Goal: Information Seeking & Learning: Learn about a topic

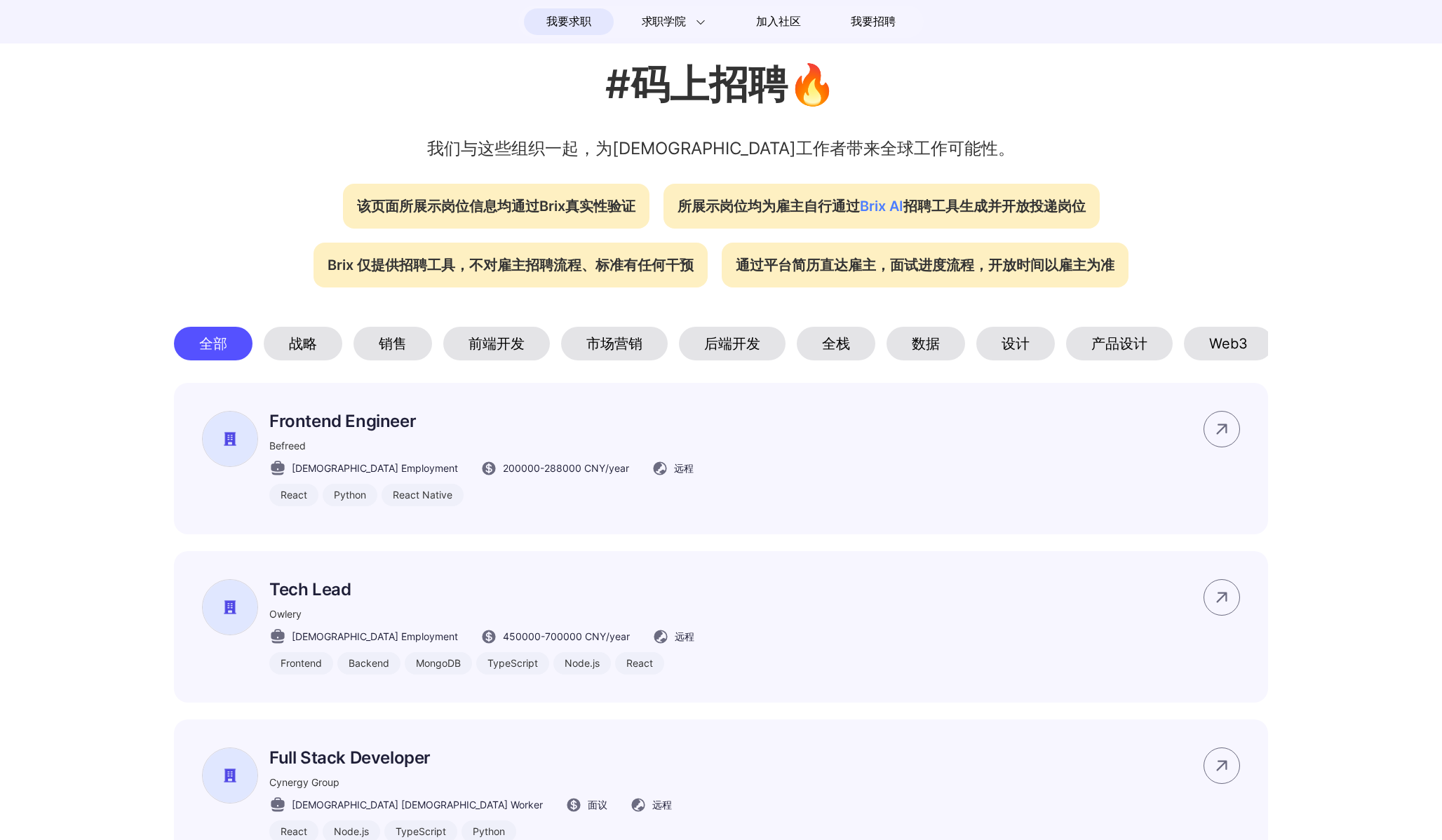
scroll to position [454, 0]
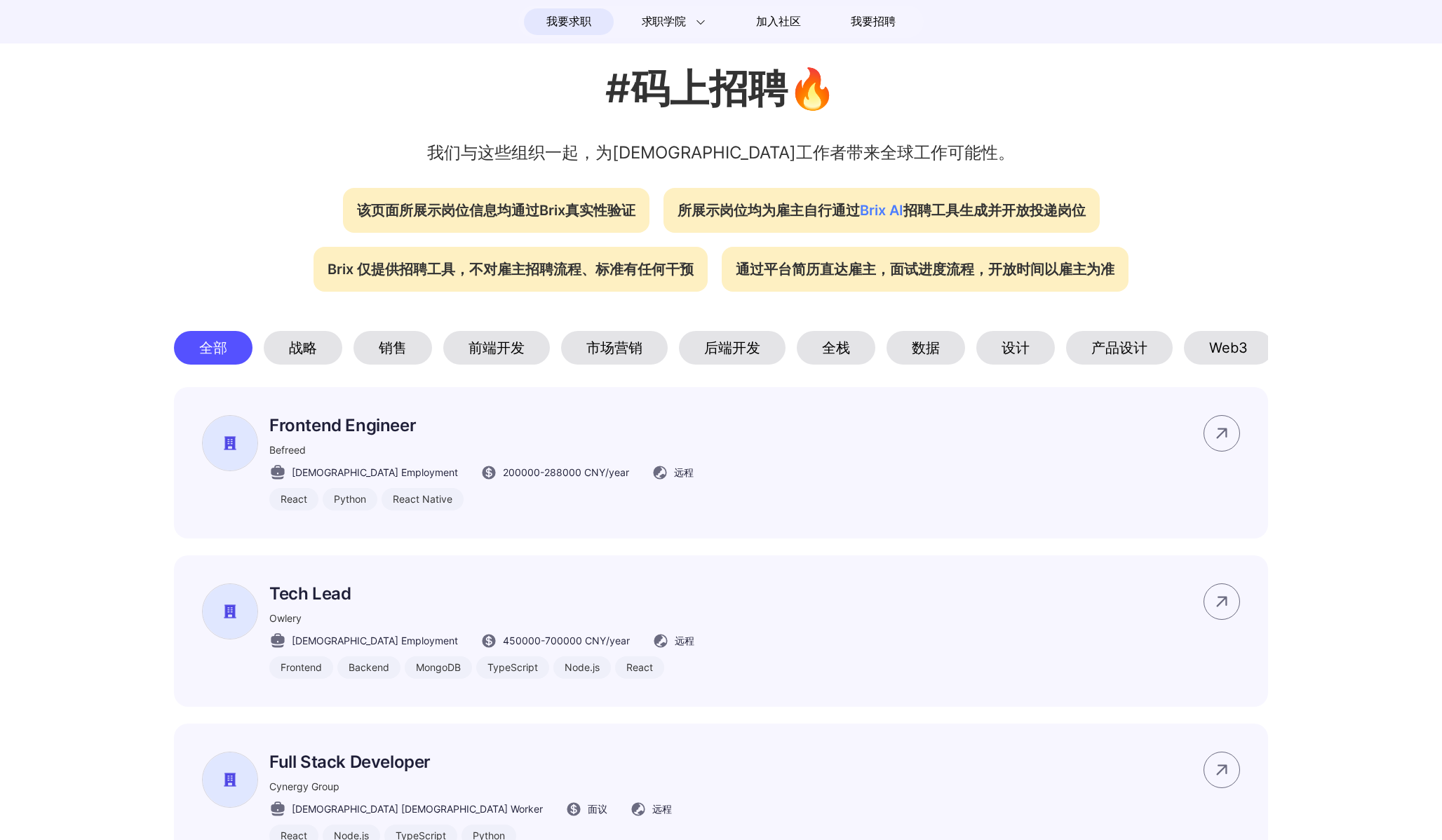
click at [471, 344] on div "前端开发" at bounding box center [496, 348] width 107 height 34
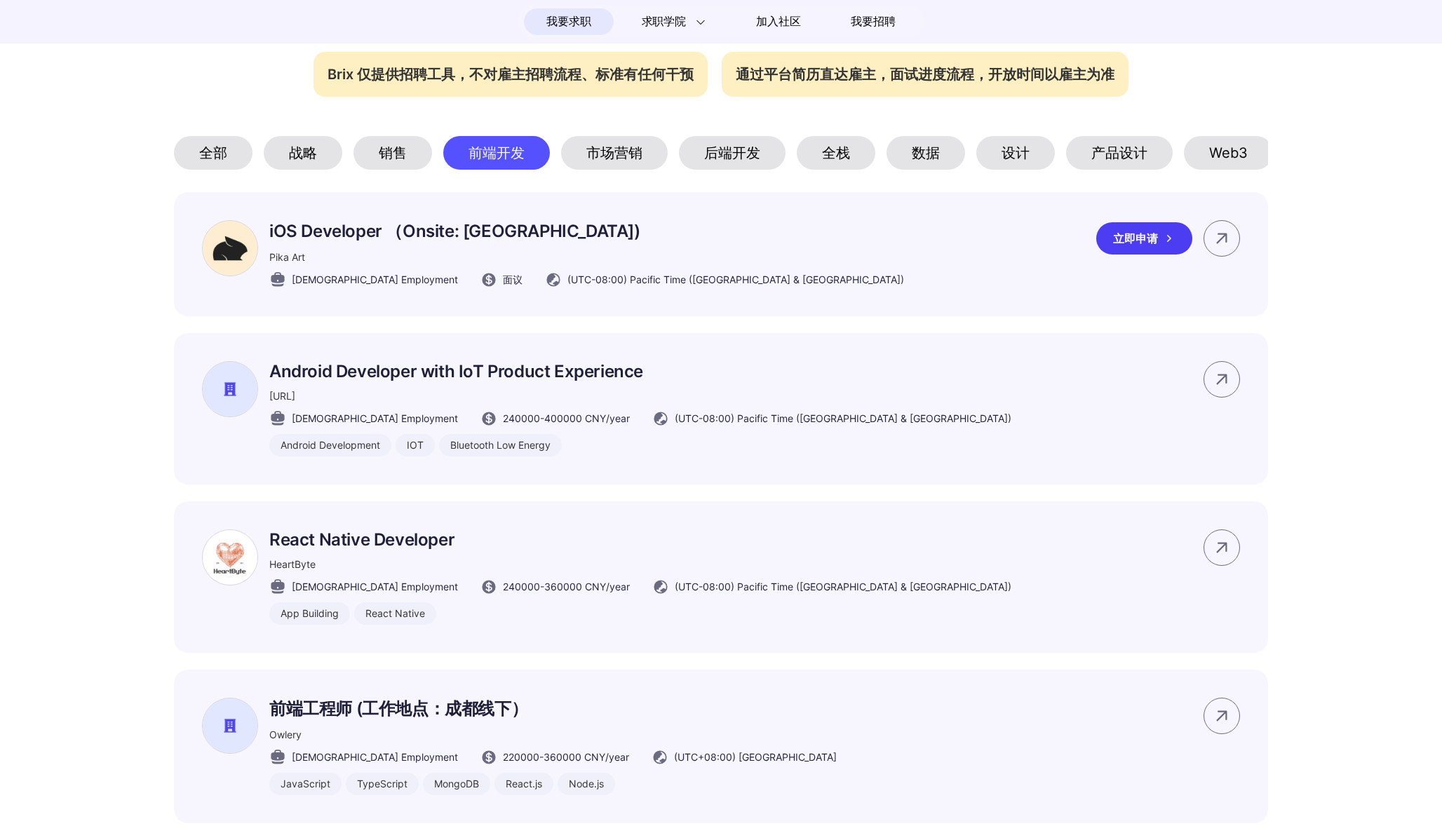
scroll to position [656, 0]
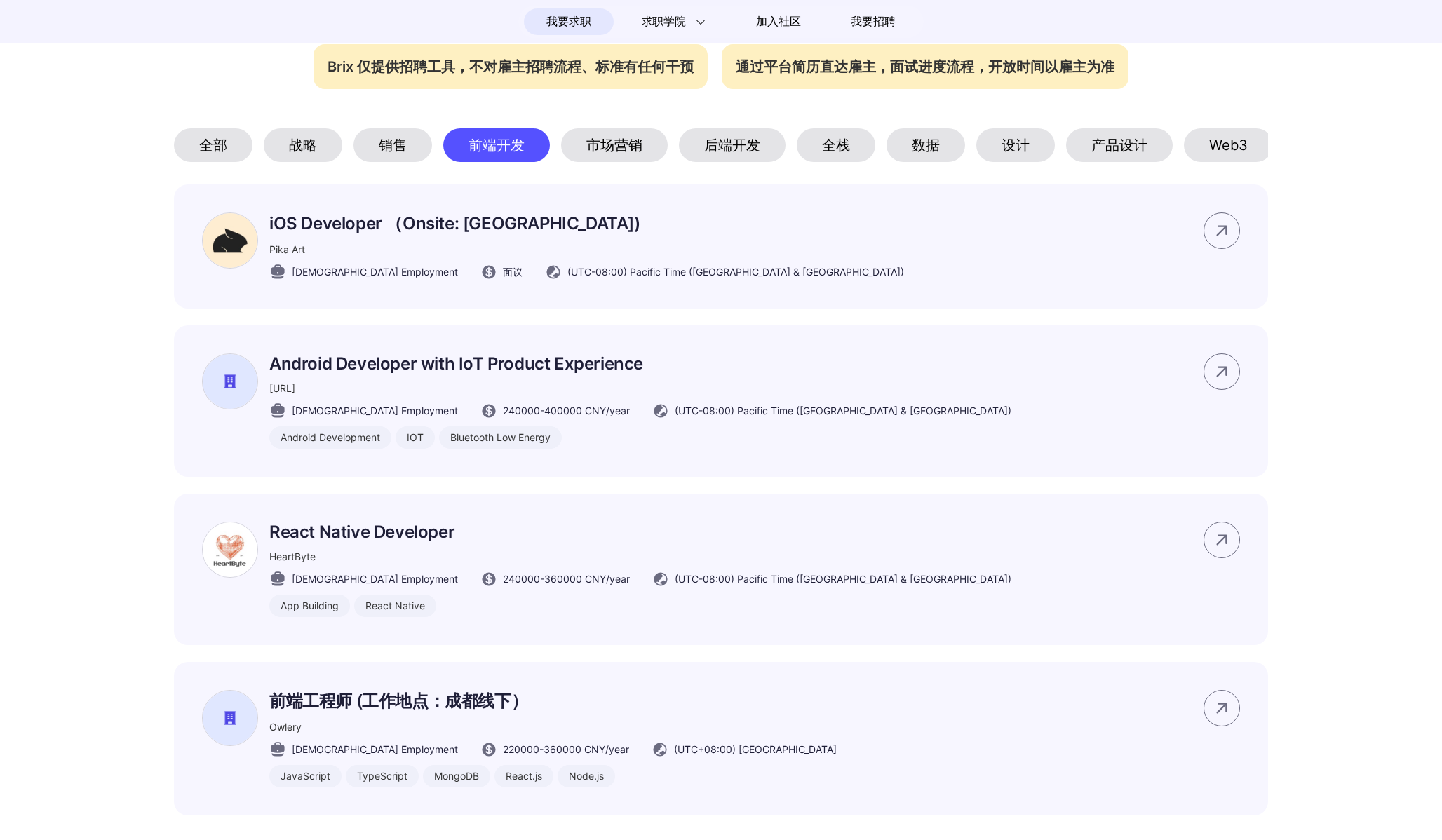
click at [840, 157] on div "全栈" at bounding box center [836, 145] width 78 height 34
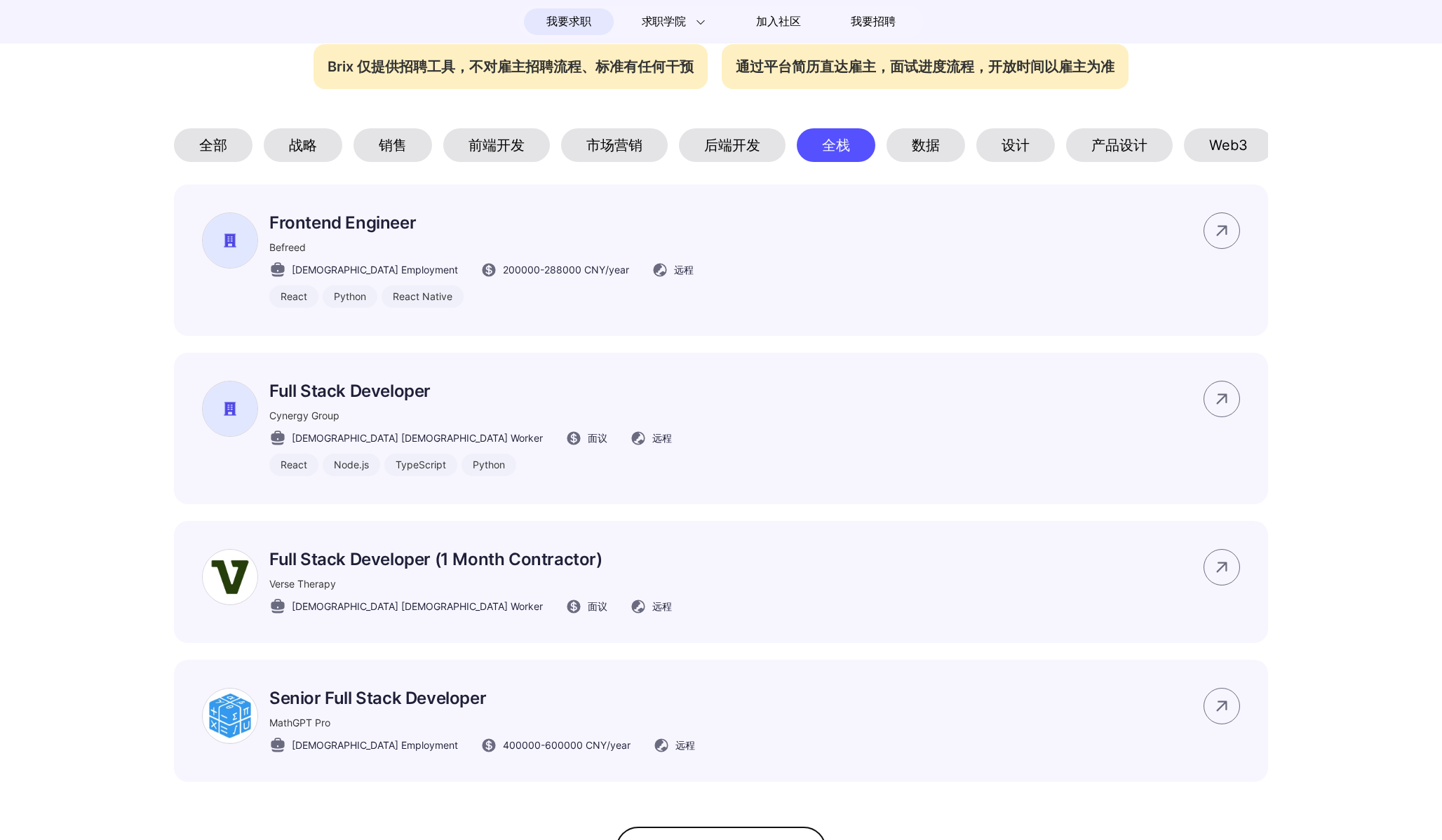
click at [727, 135] on div "后端开发" at bounding box center [732, 145] width 107 height 34
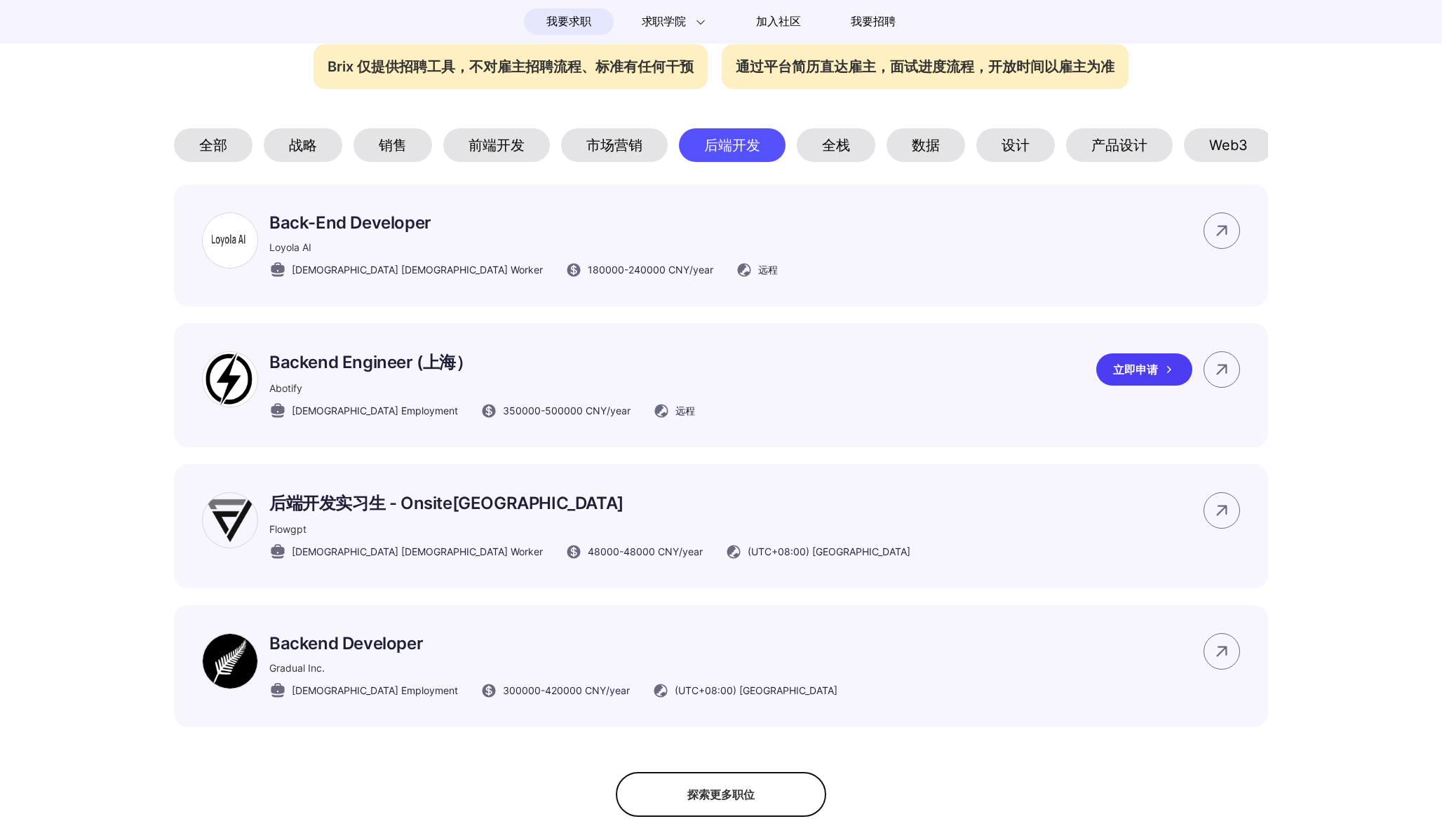
click at [417, 356] on p "Backend Engineer (上海）" at bounding box center [482, 362] width 425 height 22
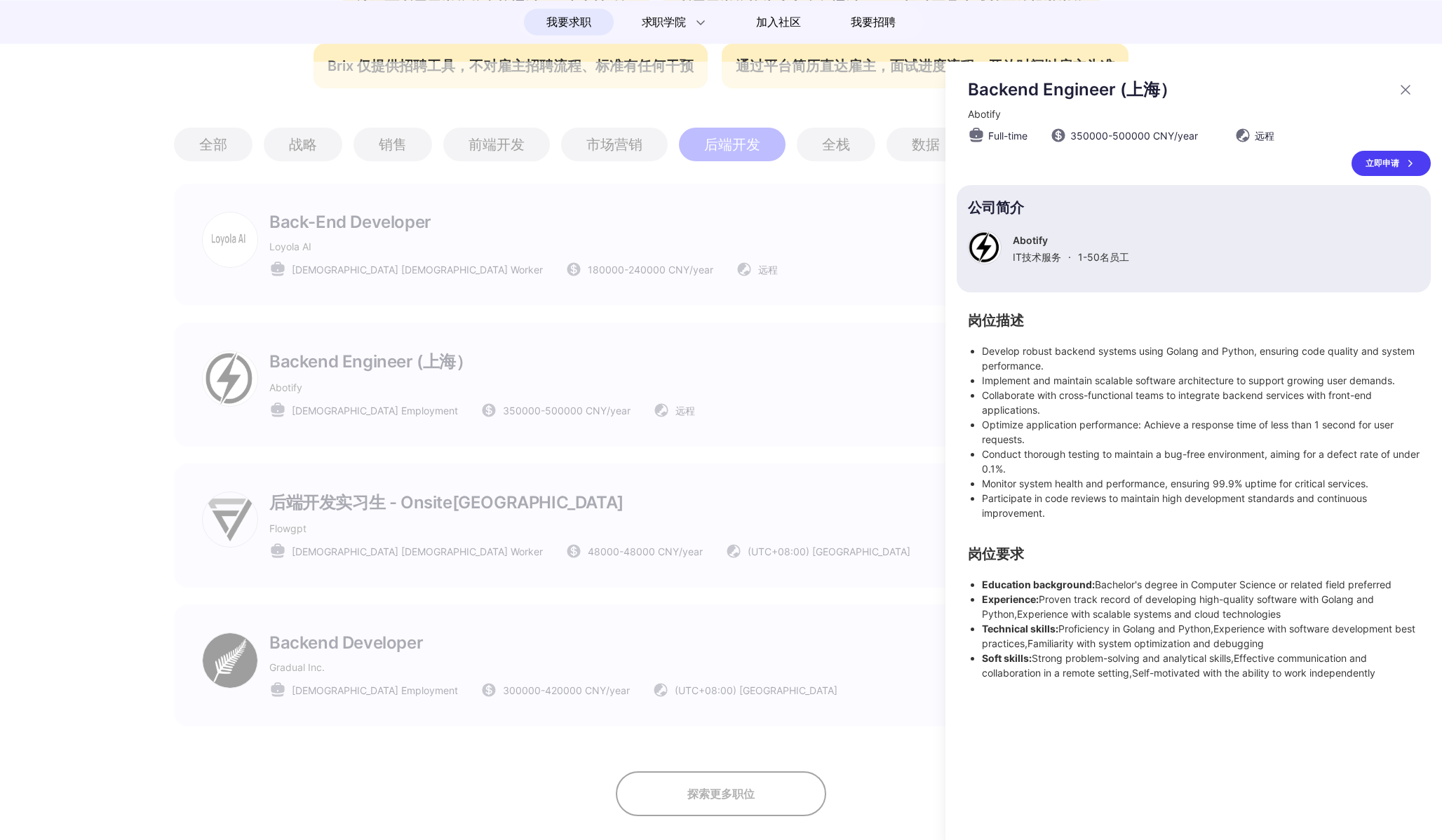
click at [722, 400] on div at bounding box center [721, 451] width 1442 height 779
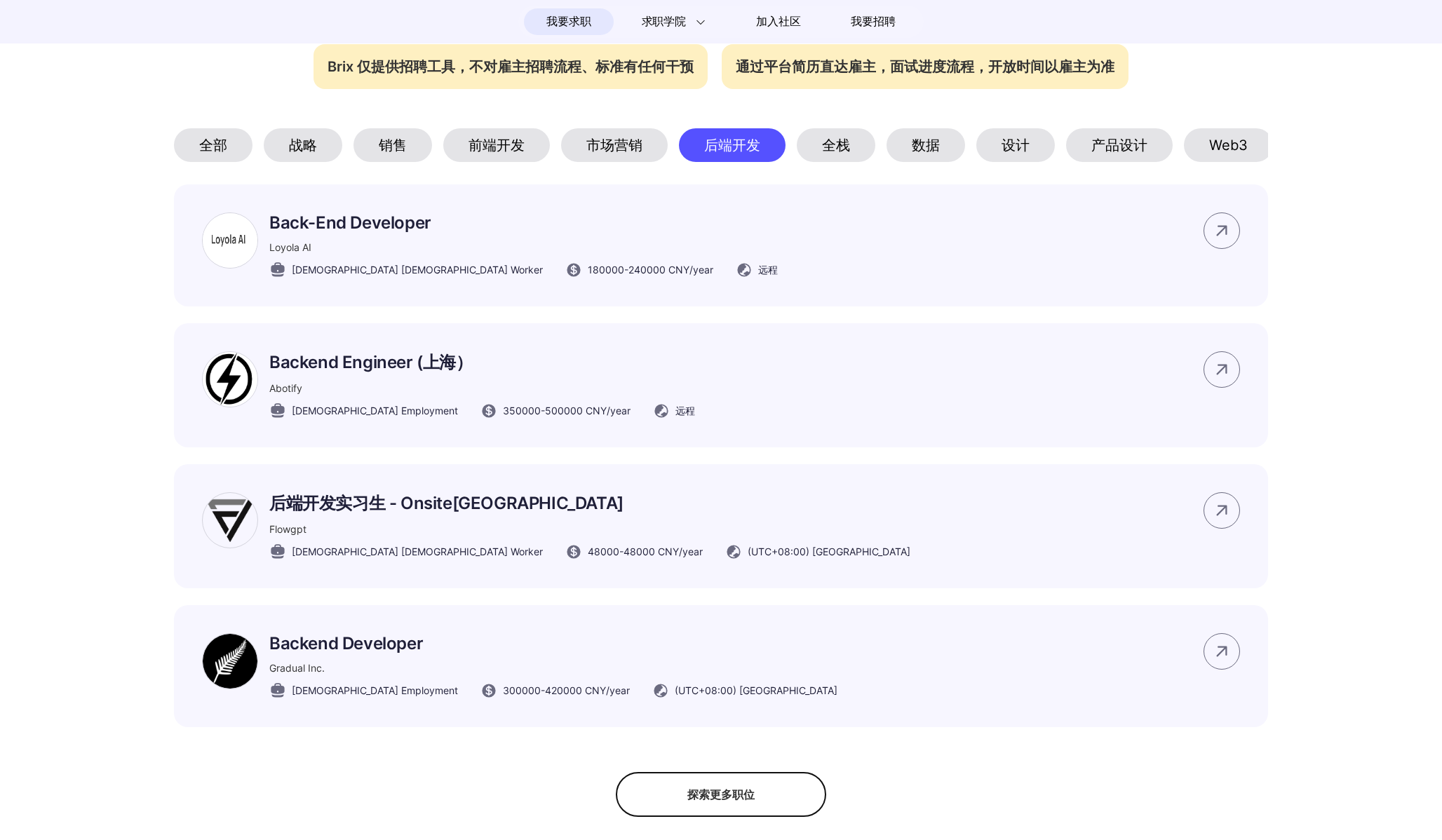
click at [822, 144] on div "全栈" at bounding box center [836, 145] width 78 height 34
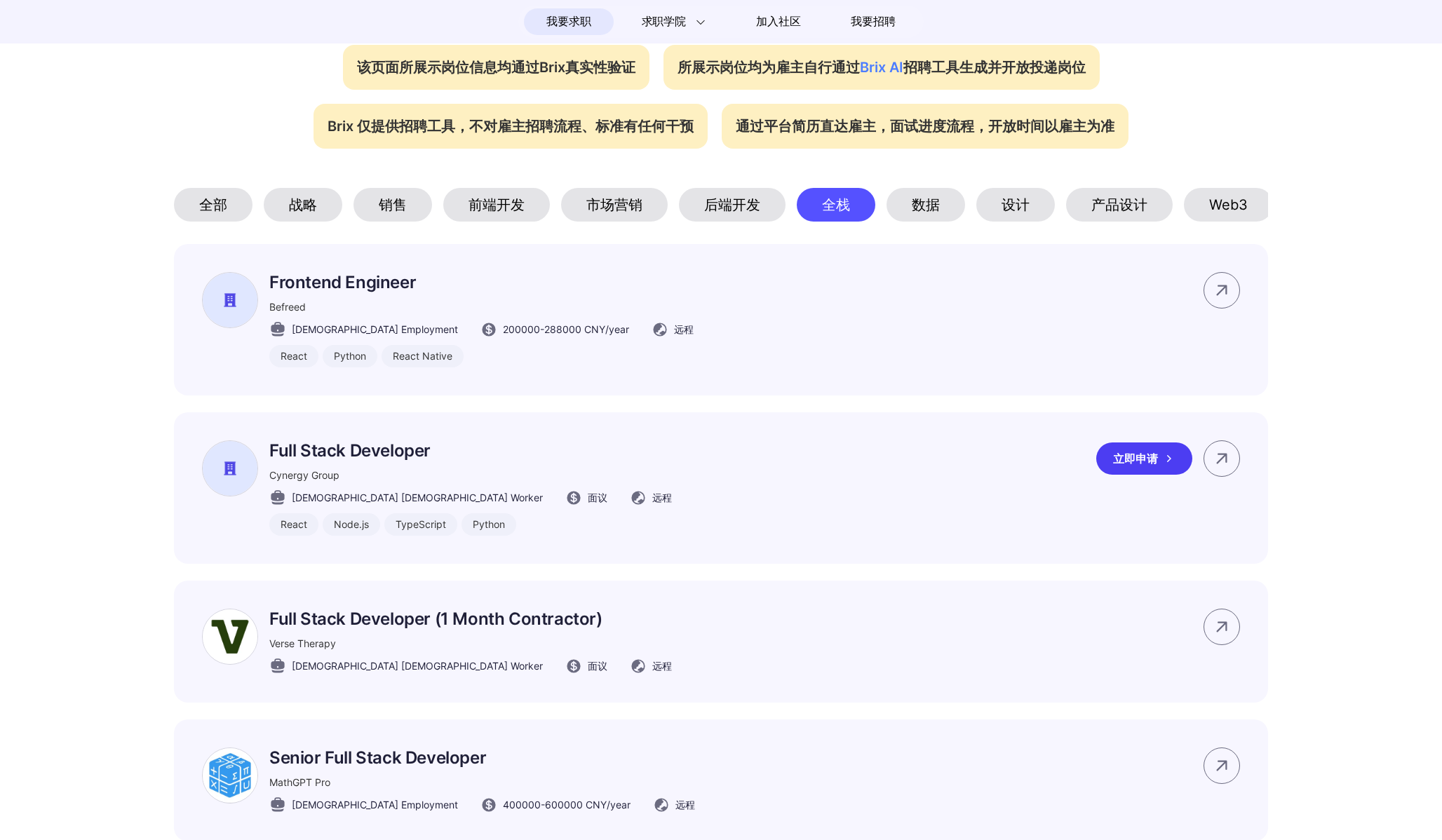
scroll to position [594, 0]
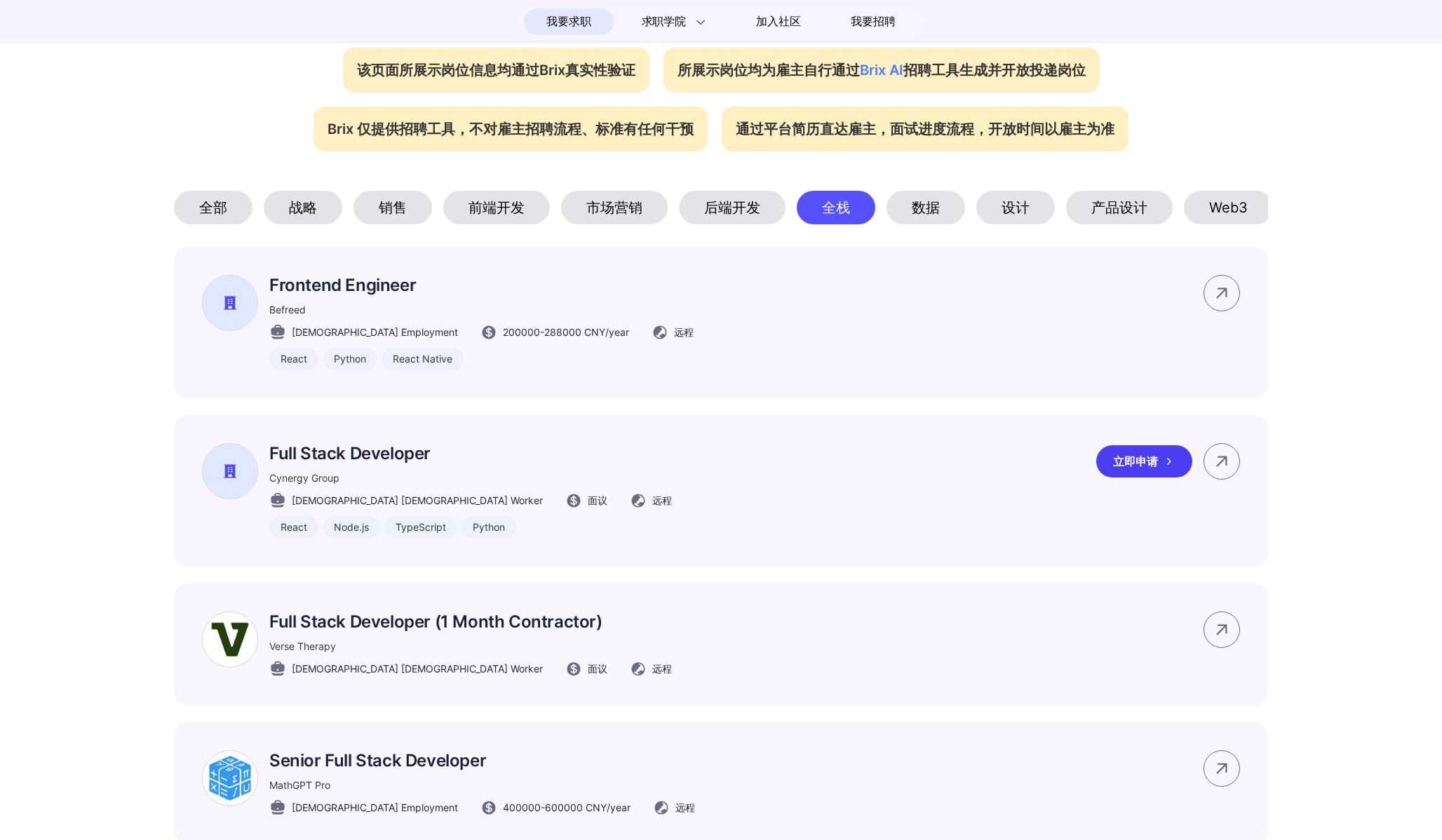
click at [637, 372] on div "Frontend Engineer Befreed [DEMOGRAPHIC_DATA] Employment 200000 - 288000 CNY /ye…" at bounding box center [721, 322] width 1094 height 151
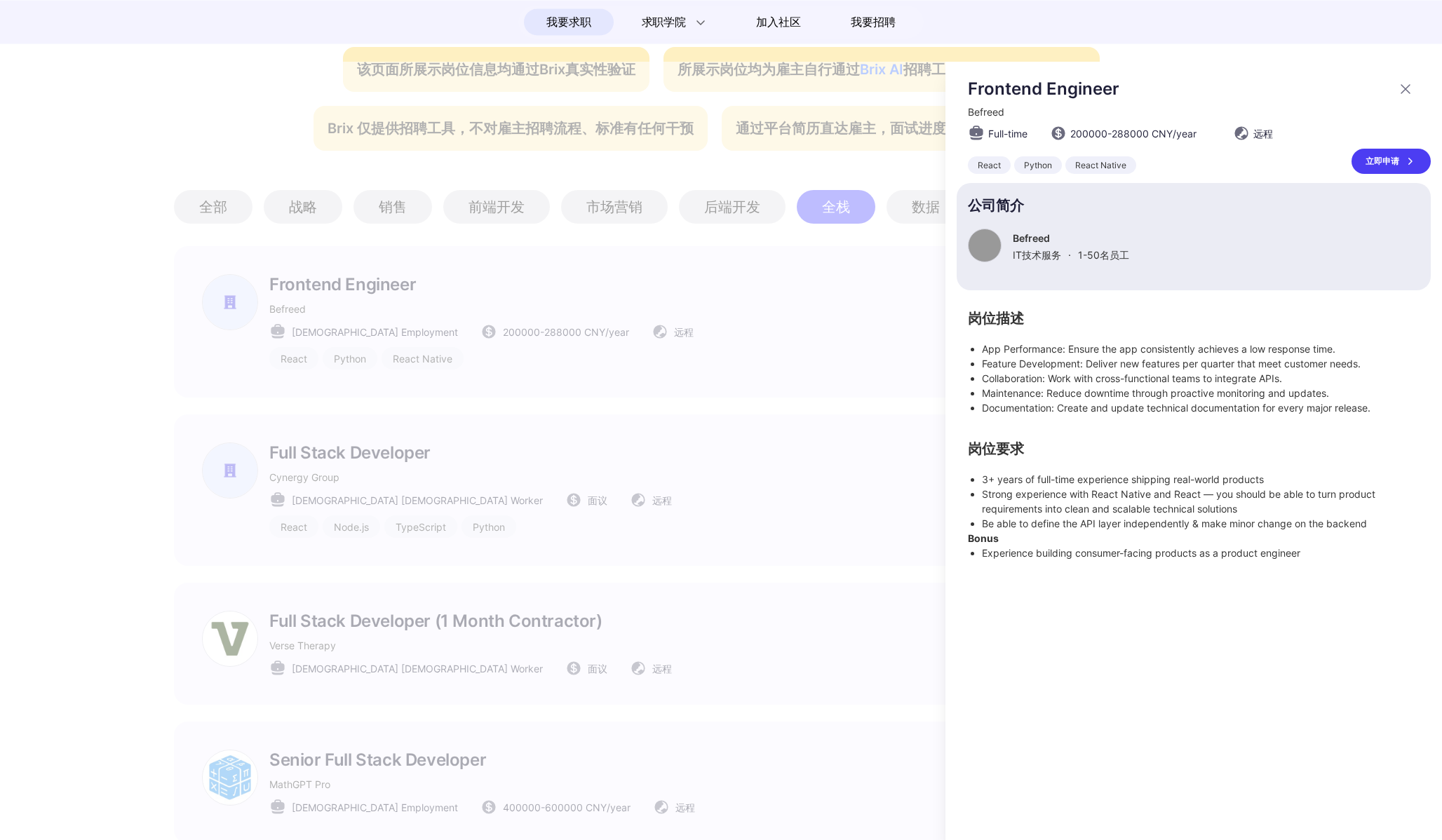
click at [798, 385] on div at bounding box center [721, 451] width 1442 height 779
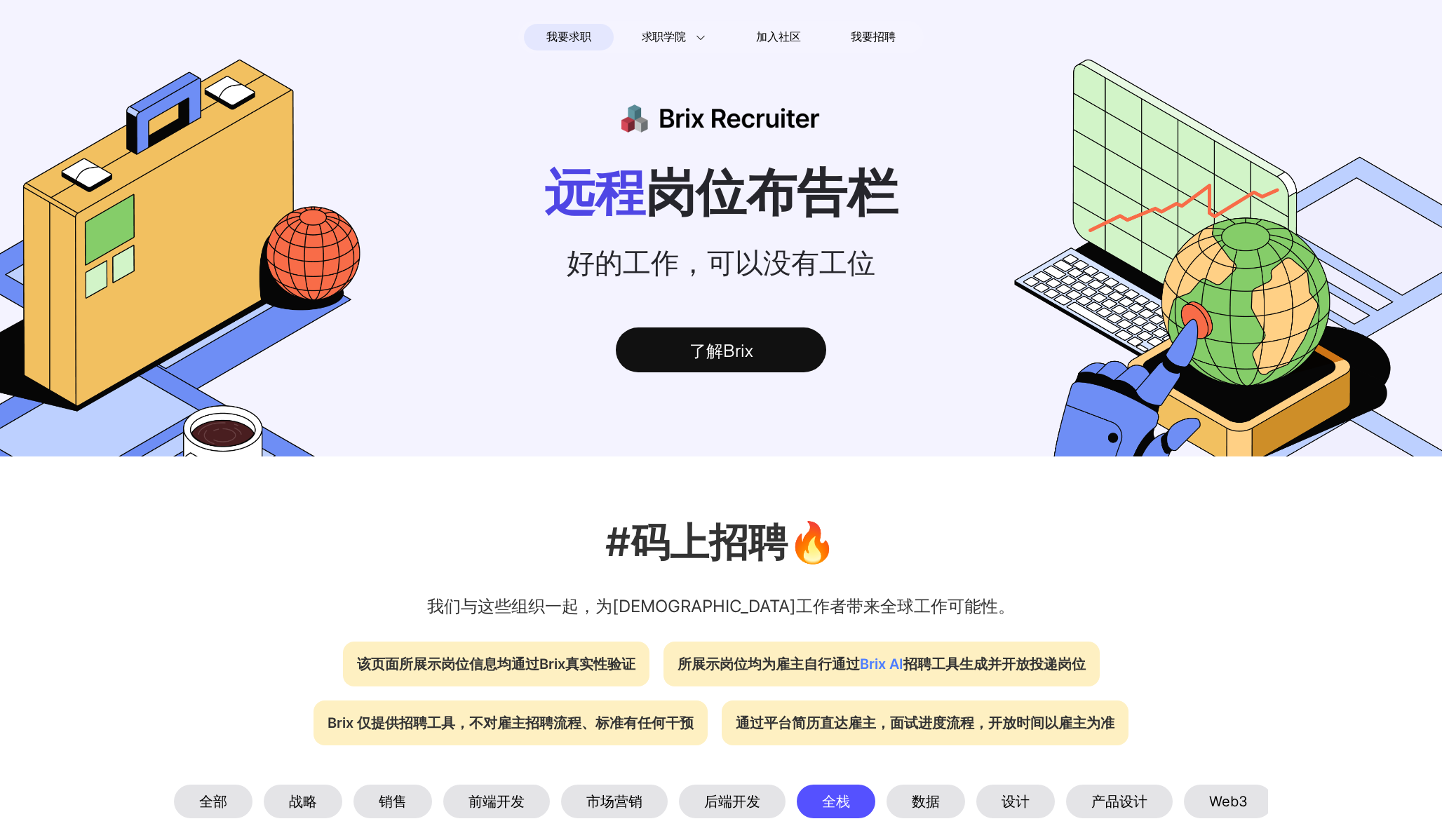
scroll to position [594, 0]
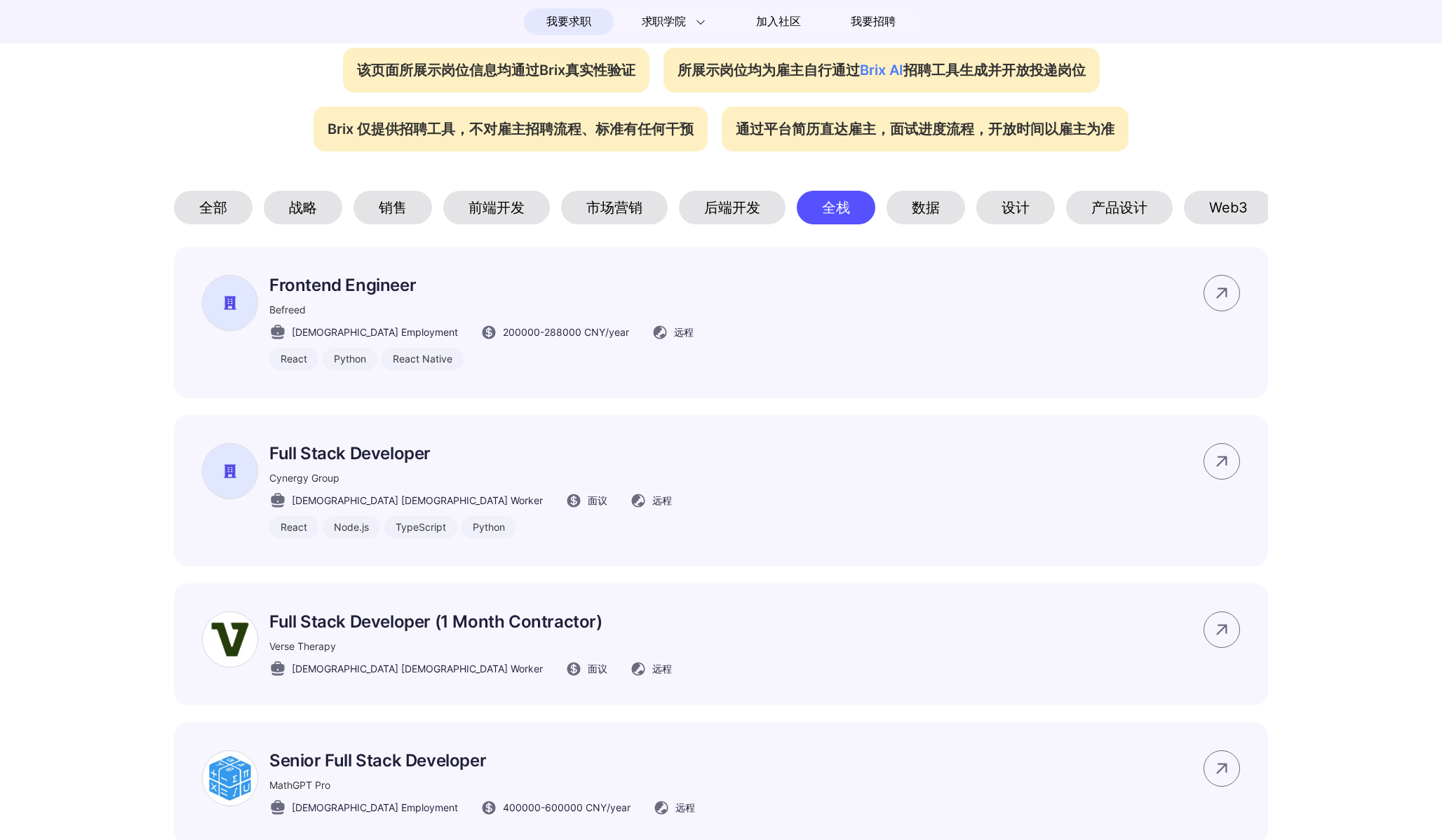
click at [911, 231] on section "#码上招聘🔥 我们与这些组织一起，为[DEMOGRAPHIC_DATA]工作者带来全球工作可能性。 该页面所展示岗位信息均通过Brix真实性验证 所展示岗位均…" at bounding box center [721, 399] width 1442 height 1072
click at [933, 203] on div "数据" at bounding box center [926, 207] width 78 height 34
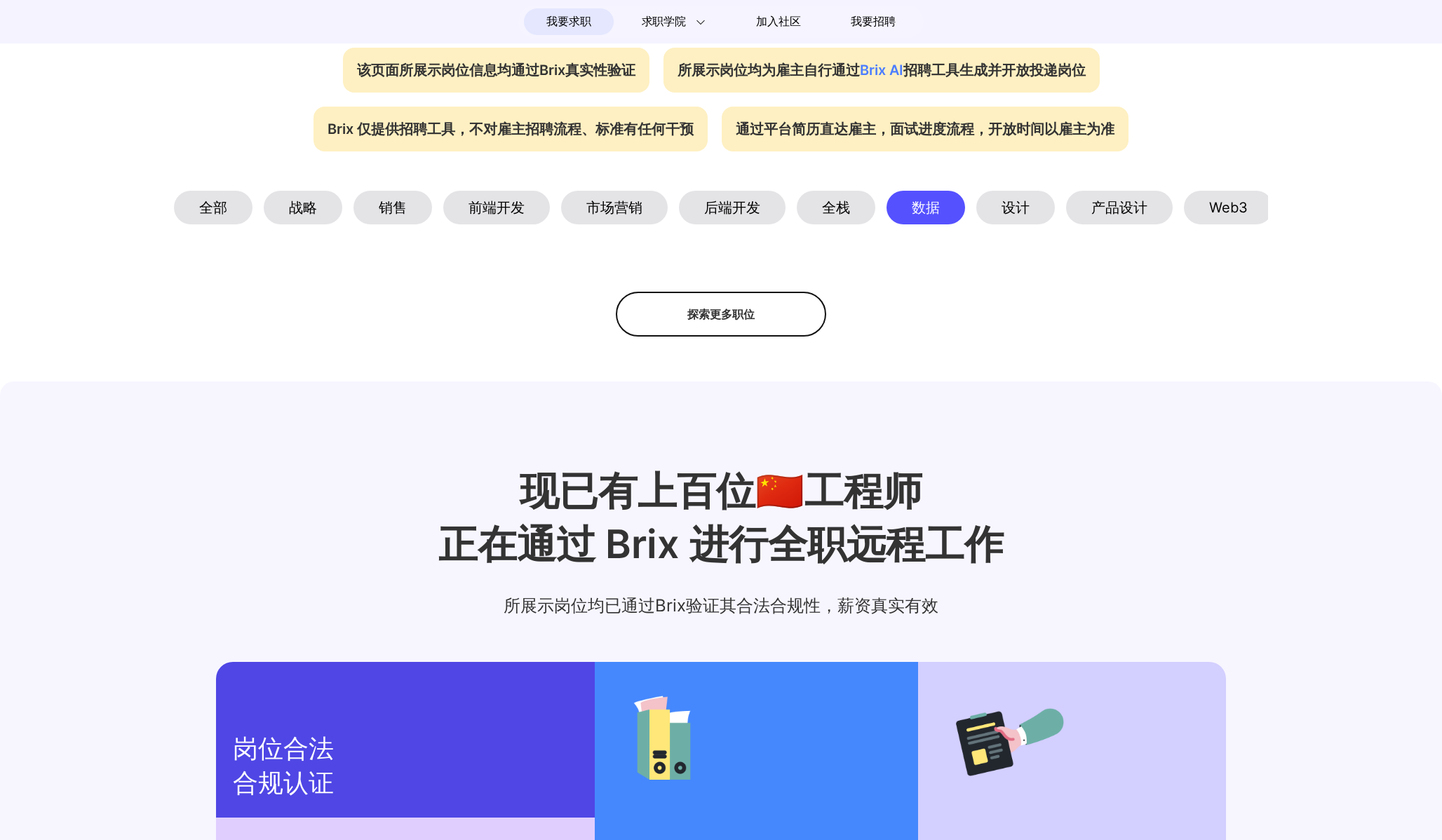
click at [1063, 200] on div "全部 战略 销售 前端开发 市场营销 后端开发 全栈 数据 设计 产品设计 Web3 其他" at bounding box center [721, 207] width 1094 height 34
click at [1008, 230] on section "#码上招聘🔥 我们与这些组织一起，为[DEMOGRAPHIC_DATA]工作者带来全球工作可能性。 该页面所展示岗位信息均通过Brix真实性验证 所展示岗位均…" at bounding box center [721, 99] width 1442 height 474
click at [1010, 222] on div "设计" at bounding box center [1015, 207] width 78 height 34
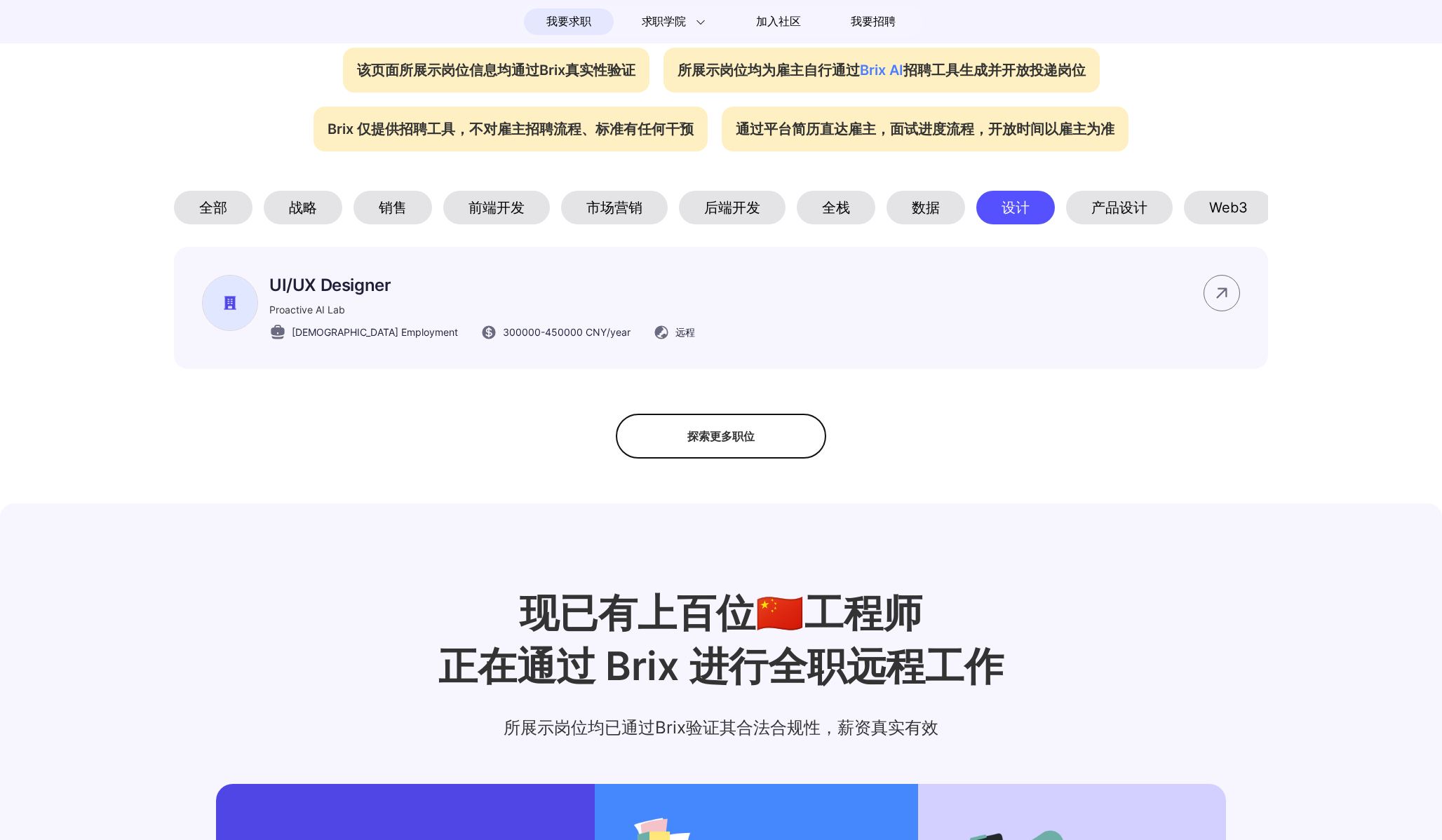
click at [614, 220] on div "市场营销" at bounding box center [614, 207] width 107 height 34
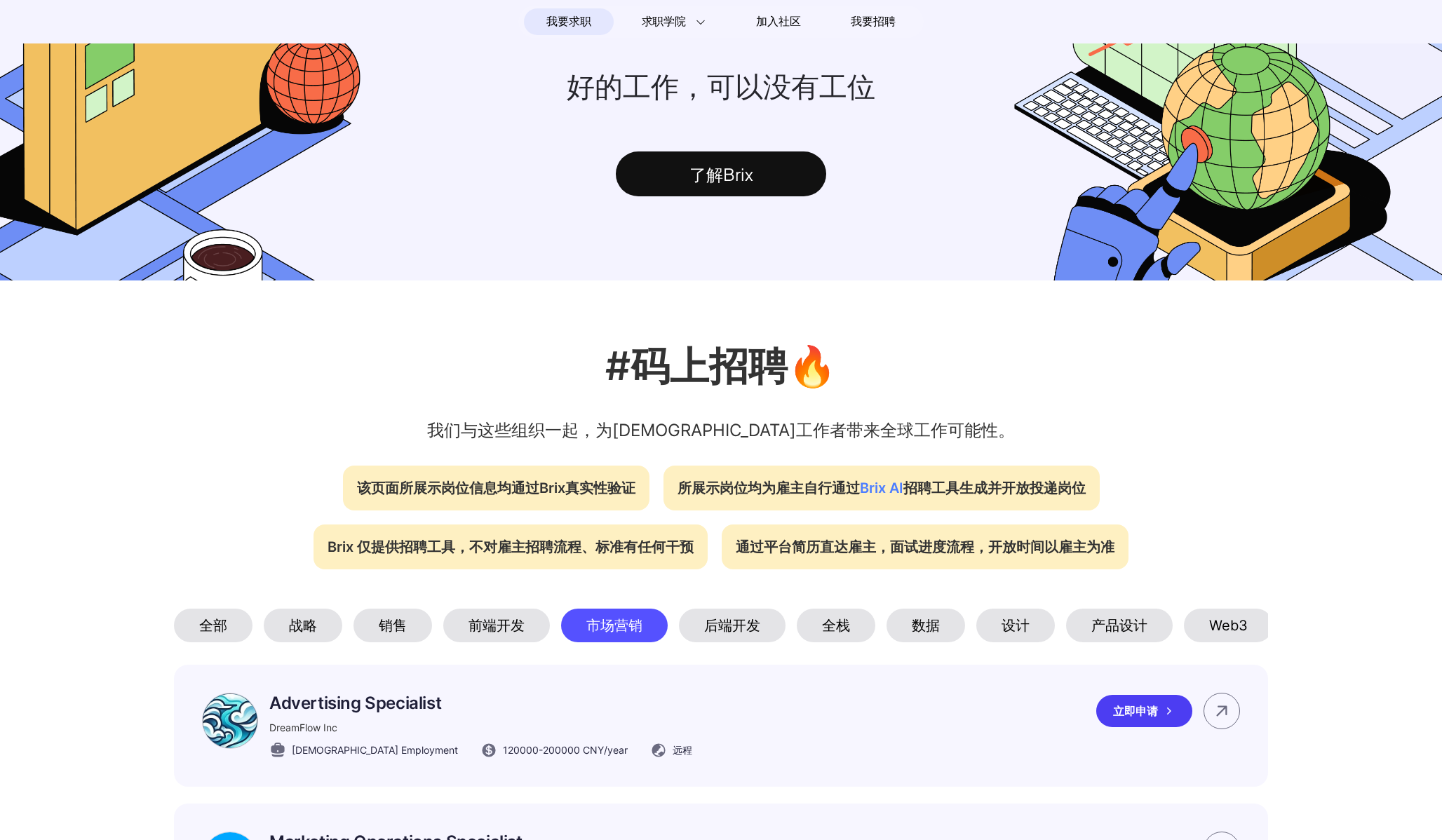
scroll to position [0, 0]
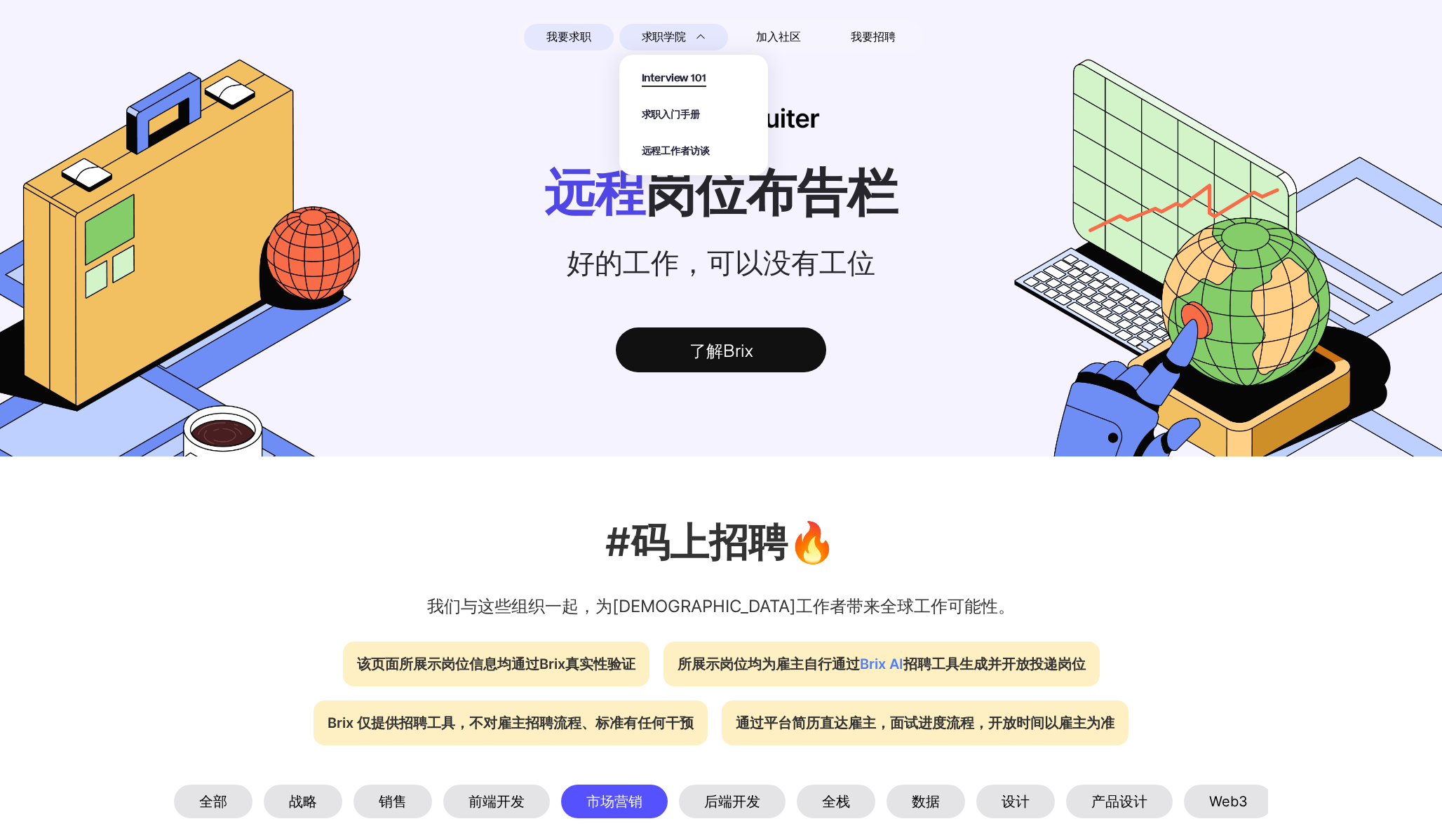
click at [683, 74] on span "Interview 101" at bounding box center [674, 78] width 64 height 16
click at [680, 118] on span "求职入门手册" at bounding box center [671, 115] width 58 height 16
